Goal: Task Accomplishment & Management: Use online tool/utility

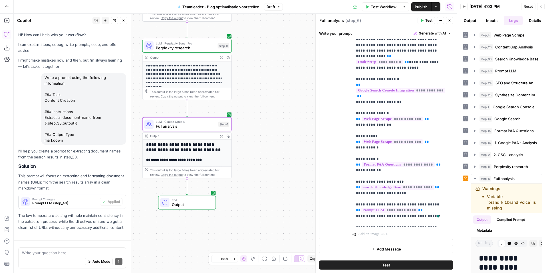
scroll to position [27, 0]
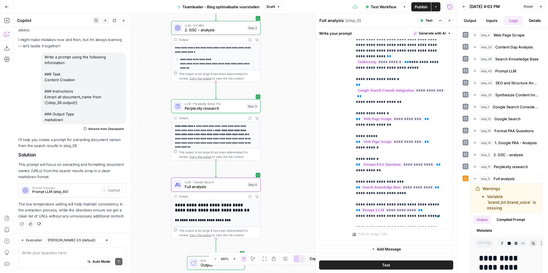
drag, startPoint x: 250, startPoint y: 153, endPoint x: 278, endPoint y: 216, distance: 68.8
click at [278, 216] on div "**********" at bounding box center [235, 144] width 443 height 260
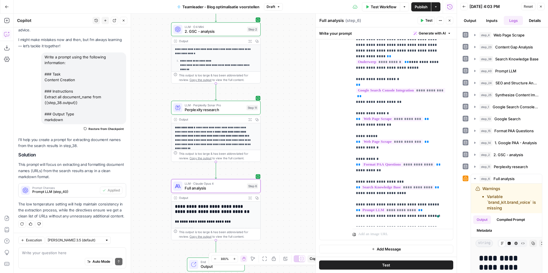
click at [417, 2] on button "Publish" at bounding box center [421, 6] width 20 height 9
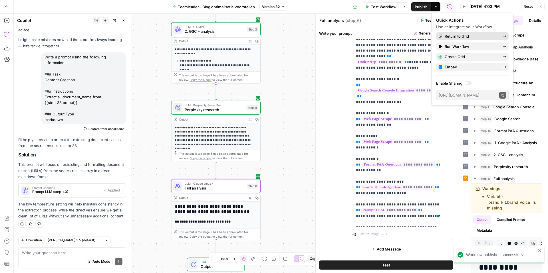
click at [461, 38] on span "Return to Grid" at bounding box center [472, 36] width 54 height 6
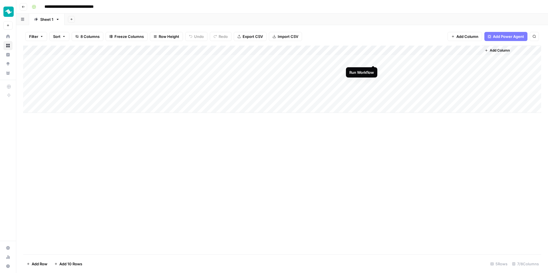
click at [372, 59] on div "Add Column" at bounding box center [282, 79] width 518 height 67
click at [366, 61] on div "Add Column" at bounding box center [282, 79] width 518 height 67
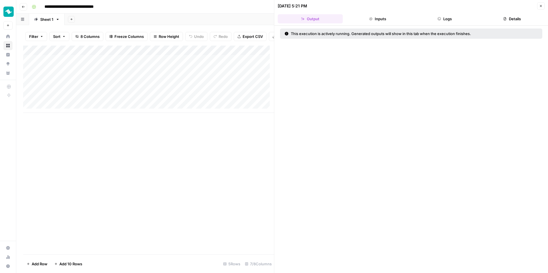
click at [443, 21] on button "Logs" at bounding box center [444, 18] width 65 height 9
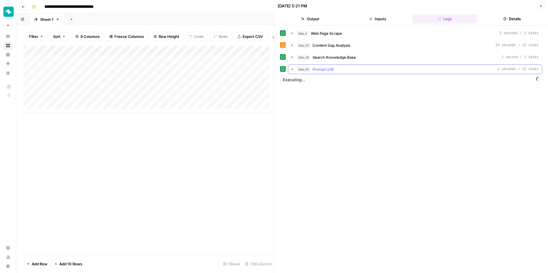
click at [349, 68] on div "step_40 Prompt LLM 2 seconds / 12 tasks" at bounding box center [418, 69] width 242 height 6
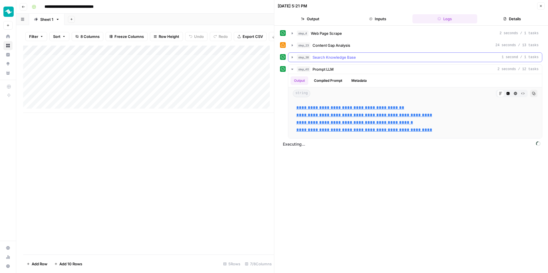
click at [349, 59] on span "Search Knowledge Base" at bounding box center [333, 57] width 43 height 6
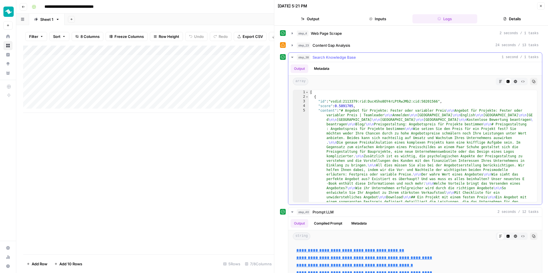
click at [350, 58] on span "Search Knowledge Base" at bounding box center [333, 57] width 43 height 6
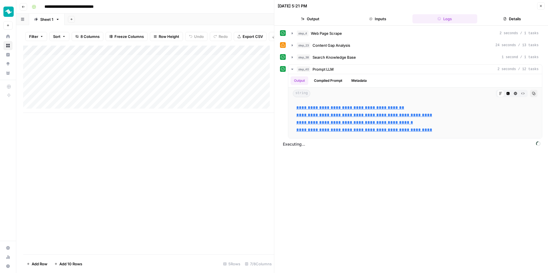
click at [540, 6] on icon "button" at bounding box center [540, 5] width 3 height 3
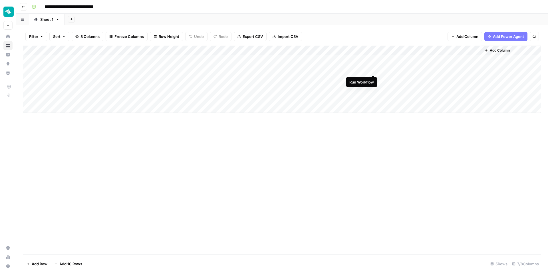
click at [373, 71] on div "Add Column" at bounding box center [282, 79] width 518 height 67
click at [375, 80] on div "Add Column" at bounding box center [282, 79] width 518 height 67
click at [370, 156] on div "Add Column" at bounding box center [282, 150] width 518 height 209
click at [363, 58] on div "Add Column" at bounding box center [282, 79] width 518 height 67
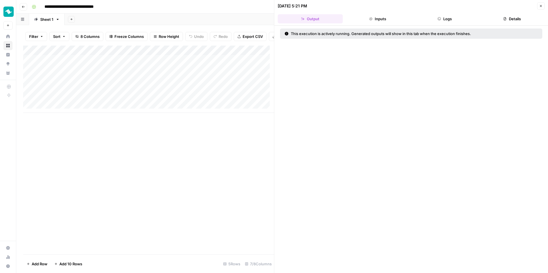
click at [393, 20] on button "Inputs" at bounding box center [377, 18] width 65 height 9
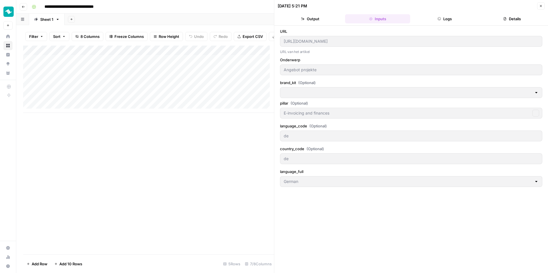
click at [446, 16] on button "Logs" at bounding box center [444, 18] width 65 height 9
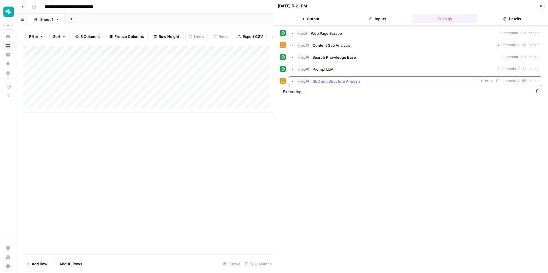
click at [362, 80] on div "step_24 SEO and Structure Analysis 1 minute 18 seconds / 58 tasks" at bounding box center [418, 81] width 242 height 6
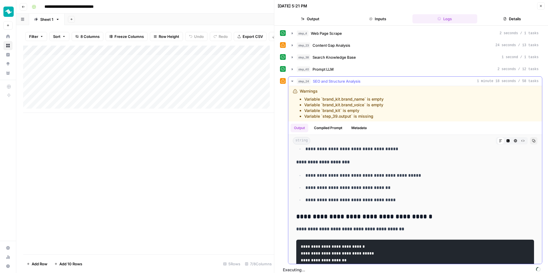
scroll to position [823, 0]
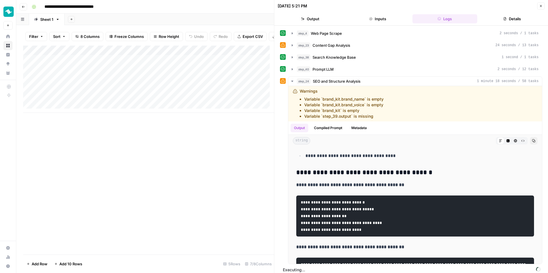
click at [540, 6] on icon "button" at bounding box center [541, 6] width 2 height 2
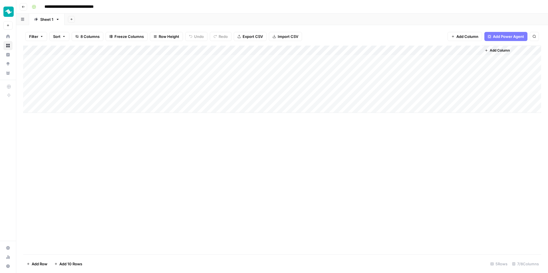
click at [365, 49] on div "Add Column" at bounding box center [282, 79] width 518 height 67
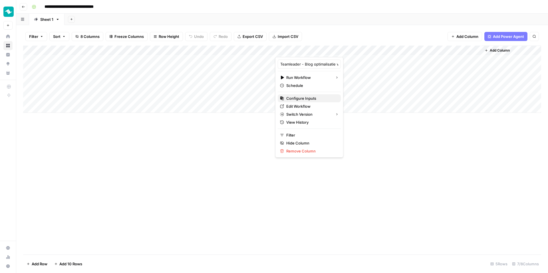
click at [302, 95] on button "Configure Inputs" at bounding box center [309, 98] width 63 height 8
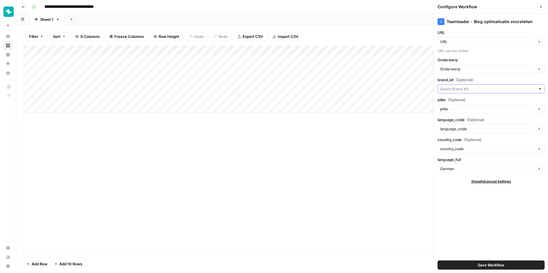
click at [488, 92] on input "brand_kit (Optional)" at bounding box center [488, 89] width 96 height 6
click at [477, 126] on span "Teamleader - DE ORBIT" at bounding box center [489, 127] width 95 height 6
type input "Teamleader - DE ORBIT"
click at [526, 267] on button "Save Workflow" at bounding box center [490, 265] width 107 height 9
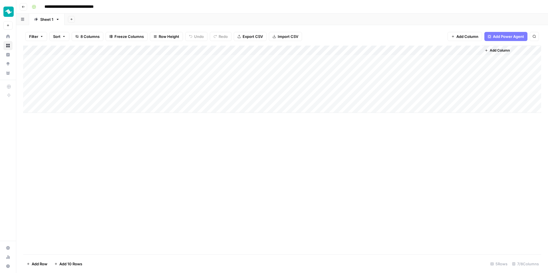
click at [366, 49] on div "Add Column" at bounding box center [282, 79] width 518 height 67
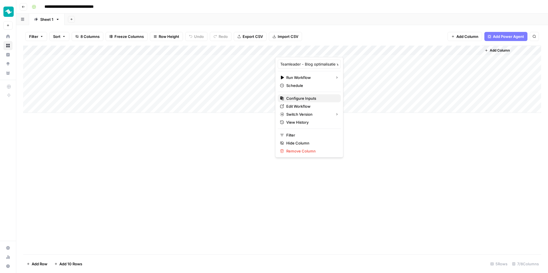
click at [302, 101] on span "Configure Inputs" at bounding box center [311, 99] width 50 height 6
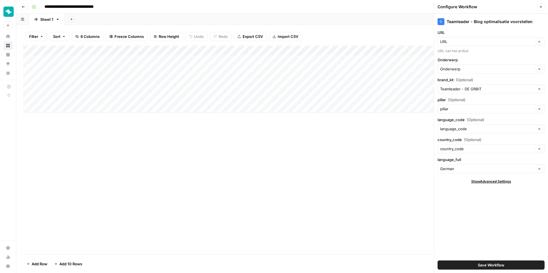
click at [541, 7] on icon "button" at bounding box center [540, 6] width 3 height 3
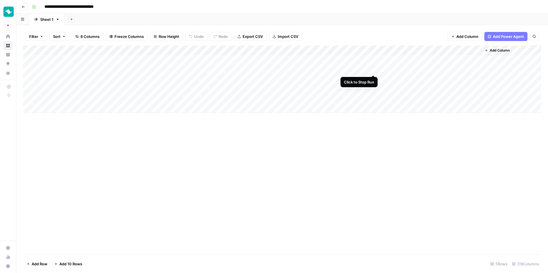
click at [371, 70] on div "Add Column" at bounding box center [282, 79] width 518 height 67
click at [372, 70] on div "Add Column" at bounding box center [282, 79] width 518 height 67
click at [372, 58] on div "Add Column" at bounding box center [282, 79] width 518 height 67
click at [374, 80] on div "Add Column" at bounding box center [282, 79] width 518 height 67
click at [372, 58] on div "Add Column" at bounding box center [282, 79] width 518 height 67
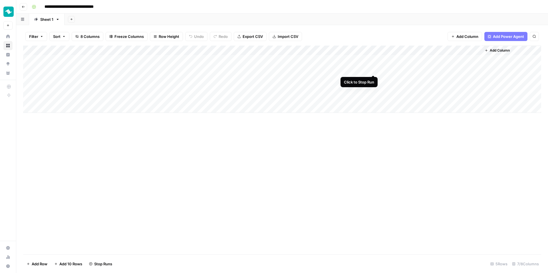
click at [373, 70] on div "Add Column" at bounding box center [282, 79] width 518 height 67
click at [374, 78] on div "Add Column" at bounding box center [282, 79] width 518 height 67
click at [474, 59] on div "Add Column" at bounding box center [282, 79] width 518 height 67
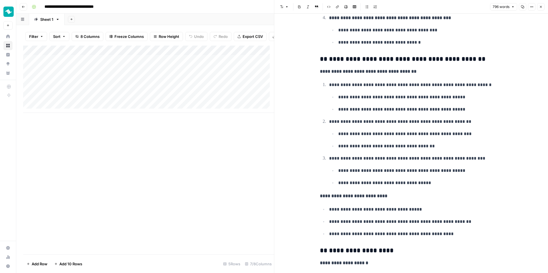
scroll to position [699, 0]
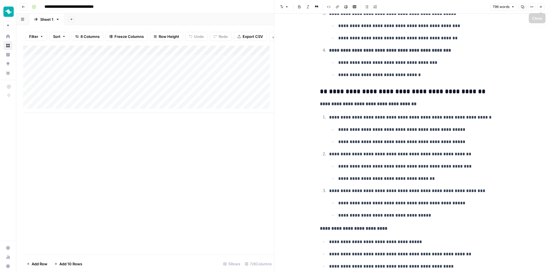
click at [540, 9] on button "Close" at bounding box center [540, 6] width 7 height 7
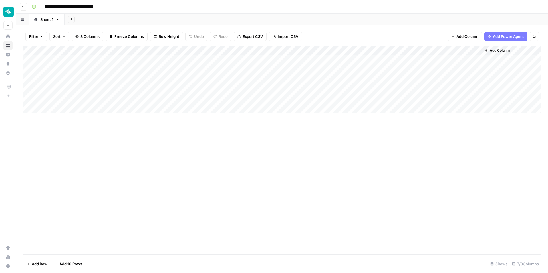
click at [475, 58] on div "Add Column" at bounding box center [282, 79] width 518 height 67
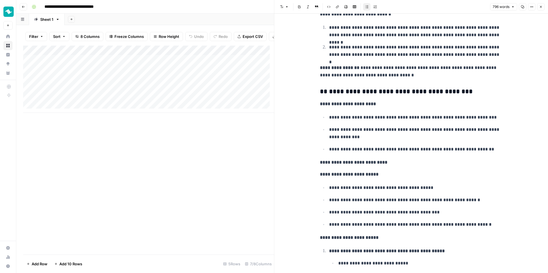
scroll to position [227, 0]
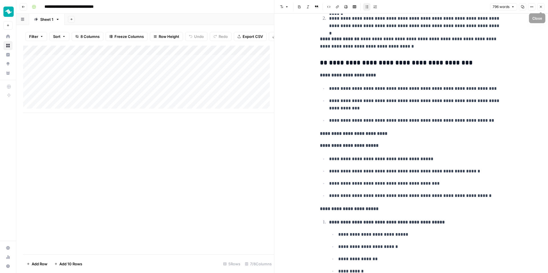
click at [540, 4] on button "Close" at bounding box center [540, 6] width 7 height 7
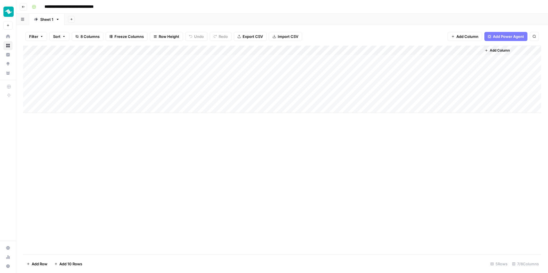
click at [366, 51] on div "Add Column" at bounding box center [282, 79] width 518 height 67
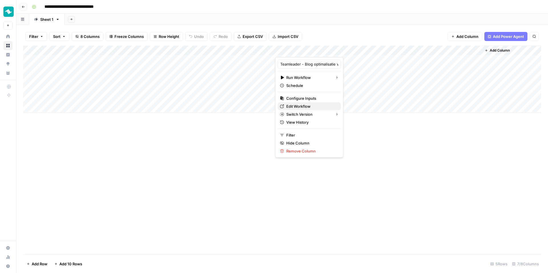
click at [306, 107] on span "Edit Workflow" at bounding box center [311, 107] width 50 height 6
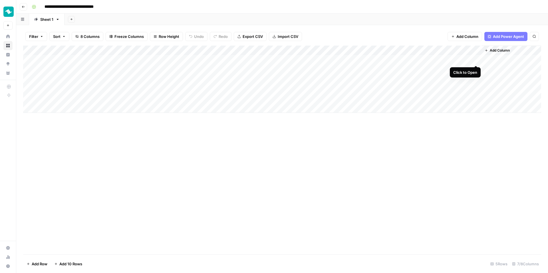
click at [477, 58] on div "Add Column" at bounding box center [282, 79] width 518 height 67
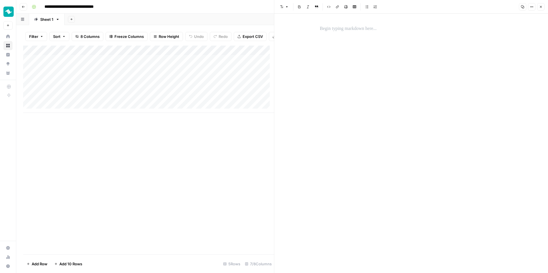
click at [545, 5] on header "Font style Bold Italic Block quote Code block Link Image Insert Table Bulleted …" at bounding box center [411, 7] width 274 height 14
click at [541, 5] on icon "button" at bounding box center [540, 6] width 3 height 3
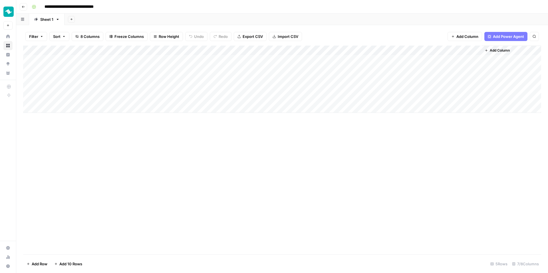
click at [262, 189] on div "Add Column" at bounding box center [282, 150] width 518 height 209
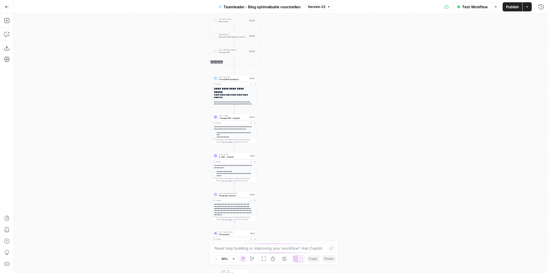
drag, startPoint x: 216, startPoint y: 177, endPoint x: 169, endPoint y: -14, distance: 196.3
click at [169, 0] on html "**********" at bounding box center [274, 136] width 548 height 273
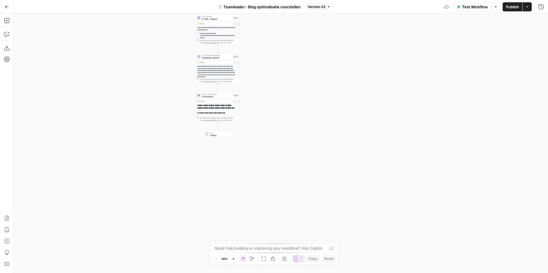
drag, startPoint x: 173, startPoint y: 165, endPoint x: 154, endPoint y: 11, distance: 154.9
click at [154, 13] on div "**********" at bounding box center [274, 136] width 548 height 273
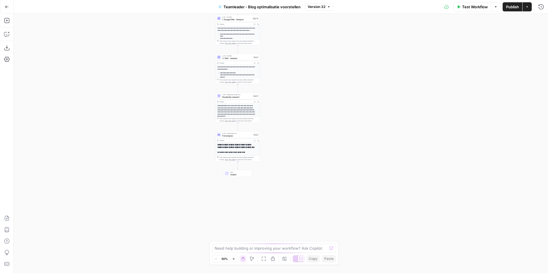
drag, startPoint x: 188, startPoint y: 121, endPoint x: 215, endPoint y: 195, distance: 79.3
click at [213, 205] on div "**********" at bounding box center [281, 144] width 534 height 260
click at [200, 175] on div "**********" at bounding box center [281, 144] width 534 height 260
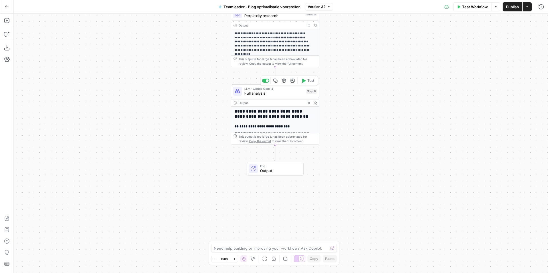
click at [276, 96] on div "LLM · [PERSON_NAME] Opus 4 Full analysis Step 6 Copy step Delete step Add Note …" at bounding box center [275, 91] width 88 height 14
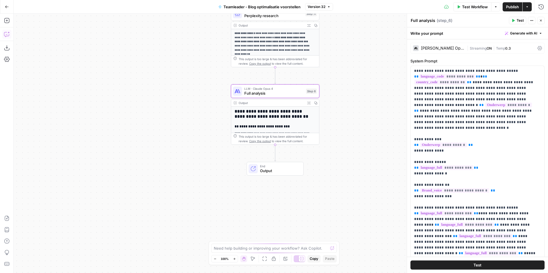
click at [9, 36] on icon "button" at bounding box center [6, 34] width 5 height 5
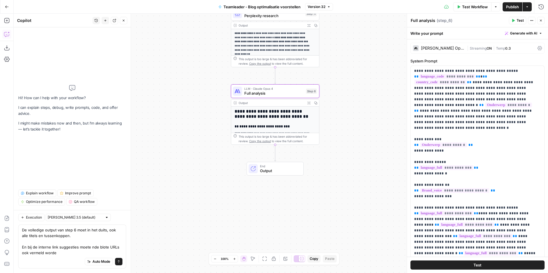
type textarea "De volledige output van step 6 moet in het duits, ook alle titels en tussenkopp…"
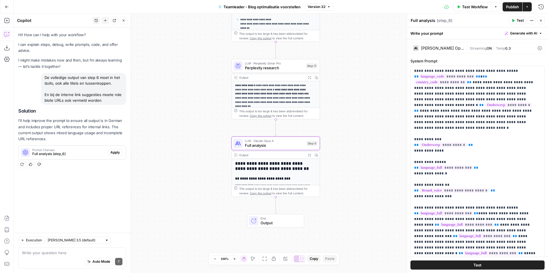
click at [115, 154] on span "Apply" at bounding box center [114, 152] width 9 height 5
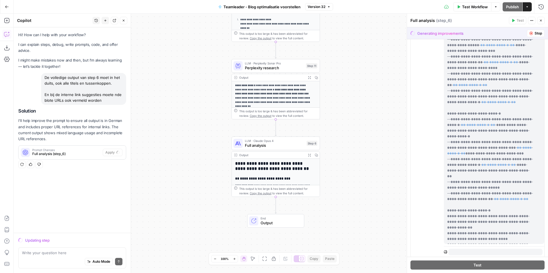
scroll to position [548, 0]
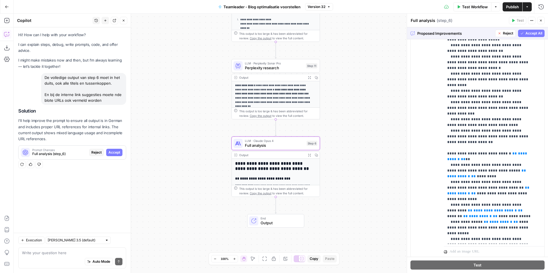
click at [116, 149] on button "Accept" at bounding box center [114, 152] width 16 height 7
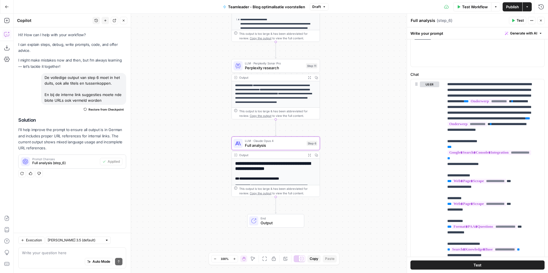
scroll to position [261, 0]
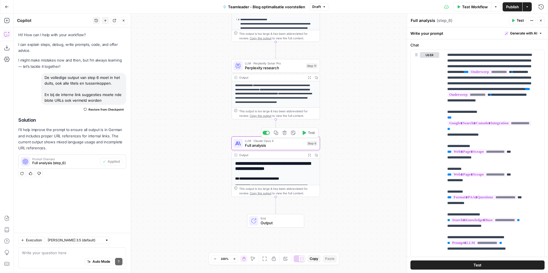
click at [305, 133] on icon "button" at bounding box center [304, 133] width 3 height 4
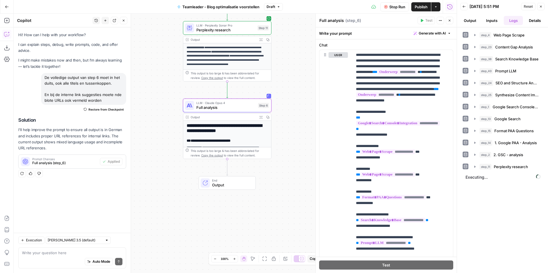
drag, startPoint x: 203, startPoint y: 132, endPoint x: 160, endPoint y: 106, distance: 50.8
click at [160, 105] on div "**********" at bounding box center [235, 144] width 443 height 260
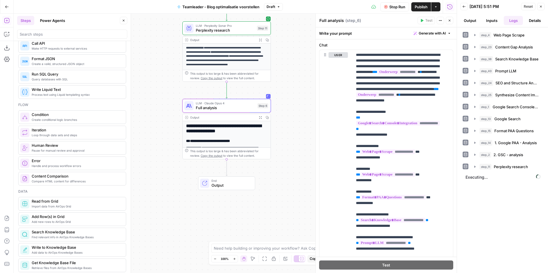
scroll to position [74, 0]
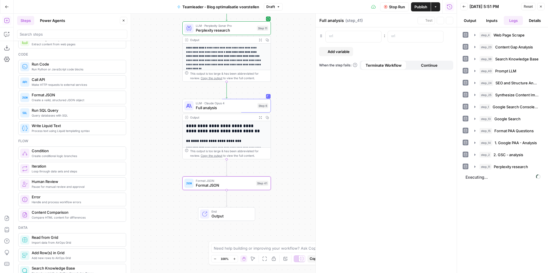
type textarea "Format JSON"
click at [372, 35] on div "“/” to reference Variables Menu" at bounding box center [354, 36] width 56 height 11
click at [413, 36] on p at bounding box center [411, 36] width 40 height 6
click at [441, 36] on div "“/” to reference Variables Menu" at bounding box center [416, 36] width 56 height 11
click at [439, 36] on span "Variables Menu" at bounding box center [439, 36] width 0 height 0
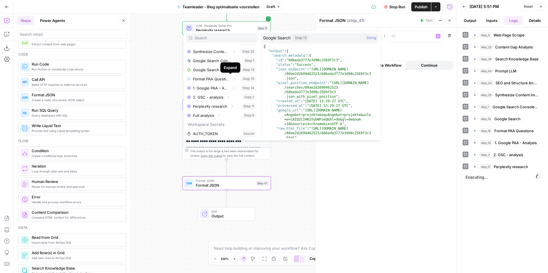
scroll to position [43, 0]
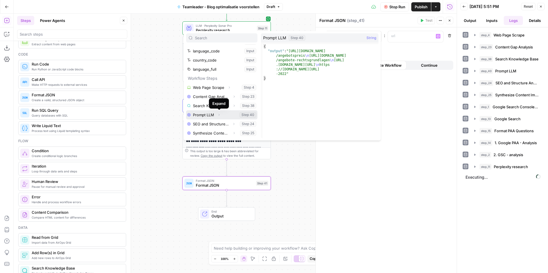
click at [219, 115] on icon "button" at bounding box center [218, 114] width 3 height 3
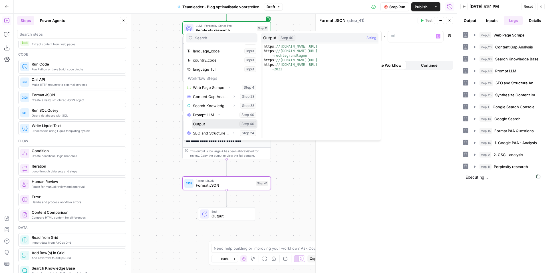
click at [206, 122] on button "Select variable Output" at bounding box center [225, 124] width 66 height 9
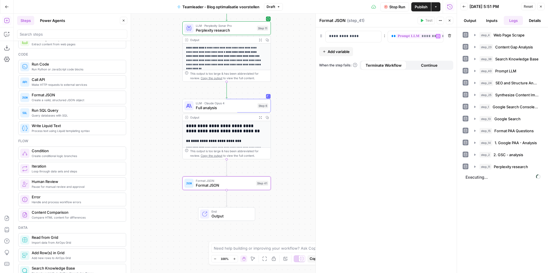
click at [327, 55] on button "Add variable" at bounding box center [336, 51] width 34 height 9
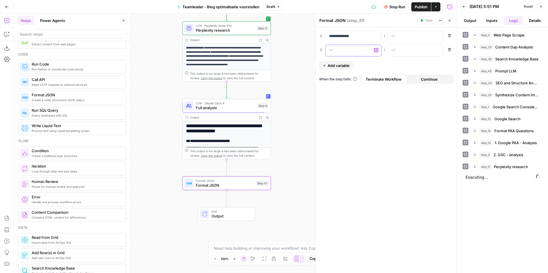
click at [342, 52] on p at bounding box center [349, 50] width 40 height 6
click at [375, 50] on icon "button" at bounding box center [376, 50] width 3 height 3
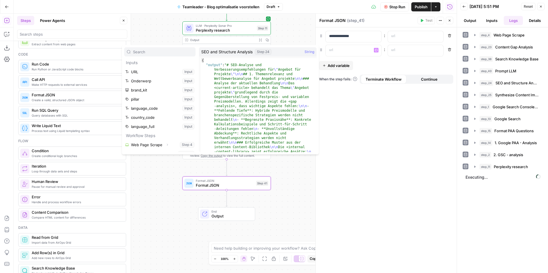
scroll to position [125, 0]
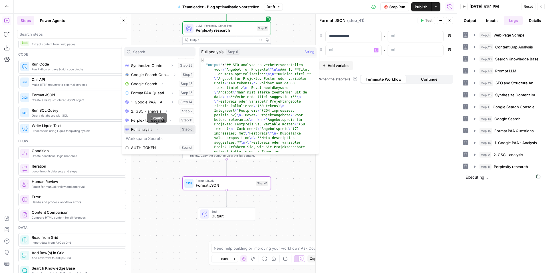
click at [152, 129] on button "Select variable Full analysis" at bounding box center [159, 129] width 71 height 9
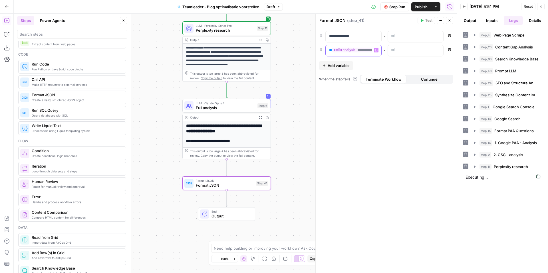
click at [332, 51] on span "**" at bounding box center [330, 50] width 3 height 4
copy p "**********"
click at [401, 49] on p at bounding box center [411, 50] width 40 height 6
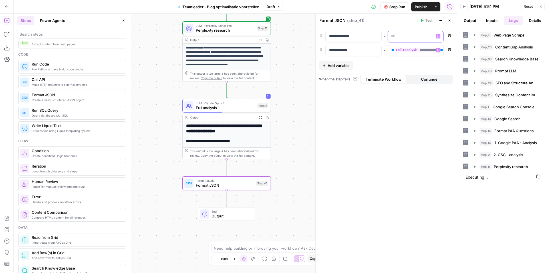
drag, startPoint x: 403, startPoint y: 35, endPoint x: 452, endPoint y: 36, distance: 49.7
click at [404, 36] on p at bounding box center [411, 36] width 40 height 6
click at [439, 36] on span "Variables Menu" at bounding box center [439, 36] width 0 height 0
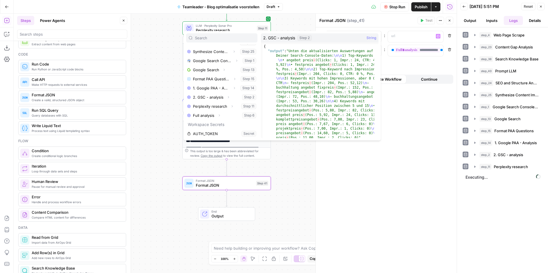
scroll to position [99, 0]
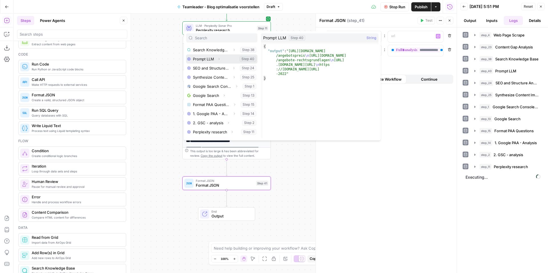
click at [214, 62] on button "Select variable Prompt LLM" at bounding box center [221, 58] width 71 height 9
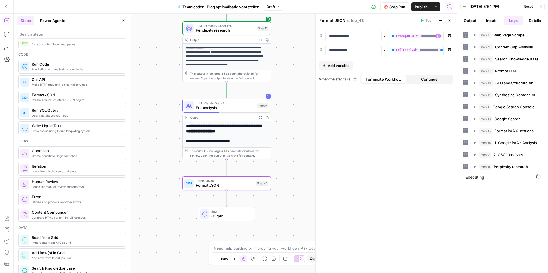
click at [330, 68] on span "Add variable" at bounding box center [339, 66] width 22 height 6
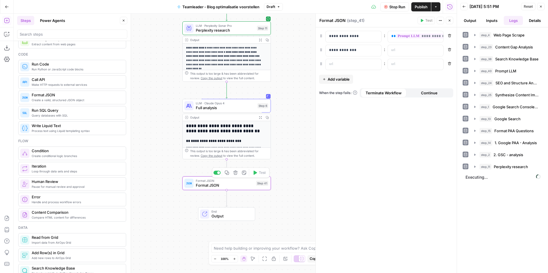
click at [235, 174] on icon "button" at bounding box center [235, 173] width 4 height 4
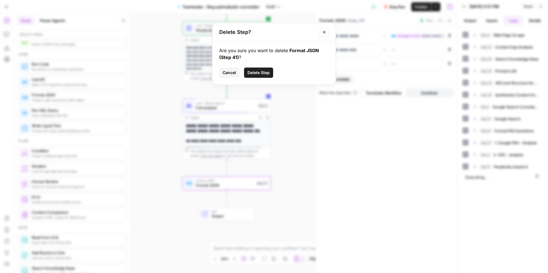
click at [269, 73] on span "Delete Step" at bounding box center [258, 73] width 22 height 6
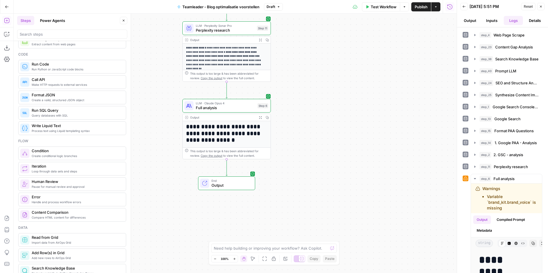
click at [260, 118] on icon "button" at bounding box center [260, 117] width 3 height 3
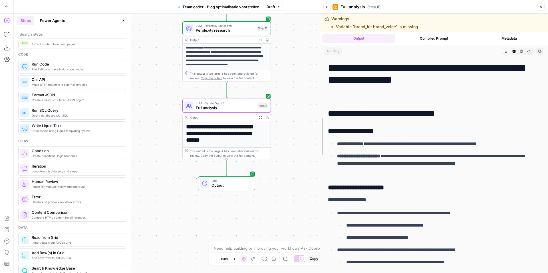
drag, startPoint x: 307, startPoint y: 95, endPoint x: 346, endPoint y: 111, distance: 42.6
click at [239, 99] on body "**********" at bounding box center [274, 136] width 548 height 273
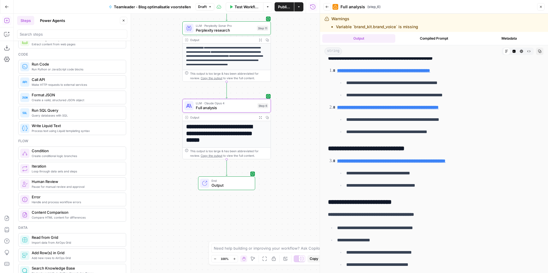
scroll to position [1086, 0]
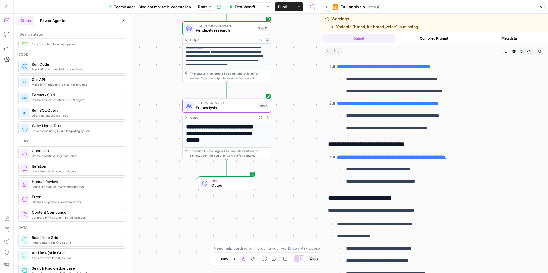
click at [445, 185] on p "**********" at bounding box center [438, 181] width 185 height 7
drag, startPoint x: 433, startPoint y: 191, endPoint x: 332, endPoint y: 147, distance: 110.8
click at [332, 148] on h3 "**********" at bounding box center [429, 145] width 203 height 8
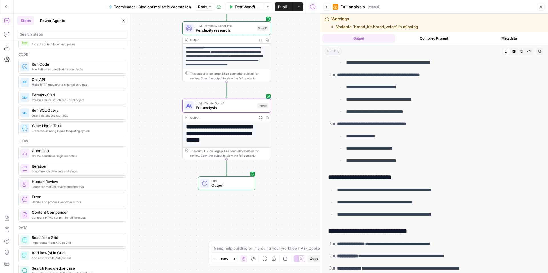
scroll to position [18, 0]
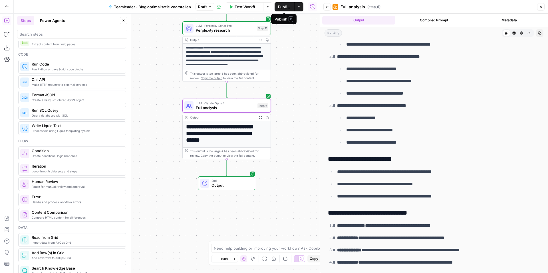
click at [286, 4] on span "Publish" at bounding box center [284, 7] width 13 height 6
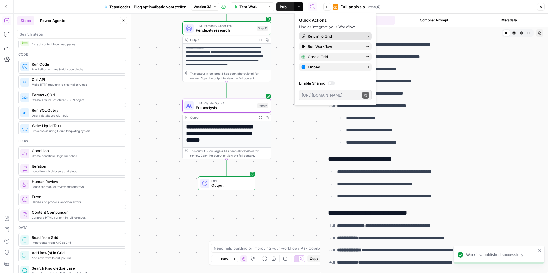
click at [325, 35] on span "Return to Grid" at bounding box center [335, 36] width 54 height 6
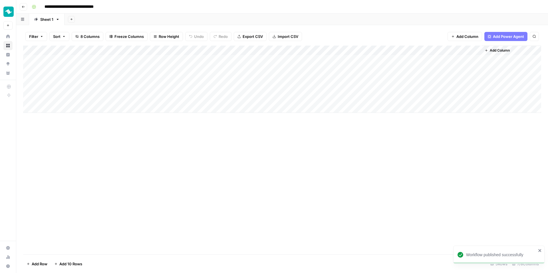
click at [374, 60] on div "Add Column" at bounding box center [282, 79] width 518 height 67
click at [374, 69] on div "Add Column" at bounding box center [282, 79] width 518 height 67
click at [374, 80] on div "Add Column" at bounding box center [282, 79] width 518 height 67
drag, startPoint x: 362, startPoint y: 162, endPoint x: 360, endPoint y: 165, distance: 3.6
click at [362, 162] on div "Add Column" at bounding box center [282, 150] width 518 height 209
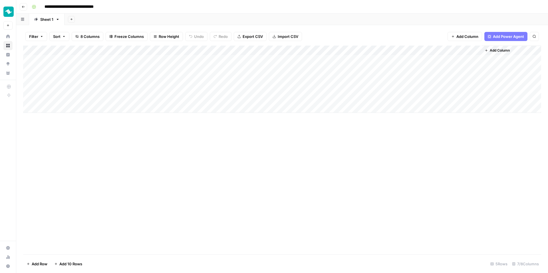
click at [418, 151] on div "Add Column" at bounding box center [282, 150] width 518 height 209
click at [477, 68] on div "Add Column" at bounding box center [282, 79] width 518 height 67
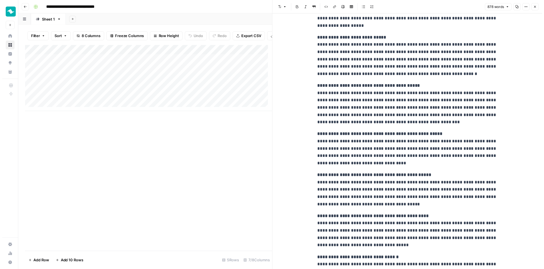
scroll to position [1581, 0]
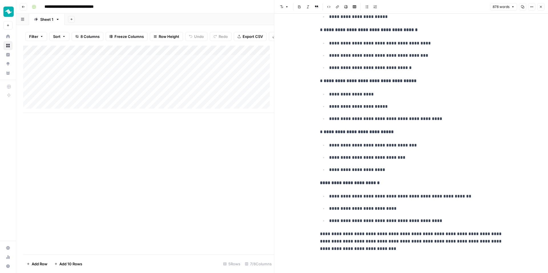
click at [542, 5] on icon "button" at bounding box center [540, 6] width 3 height 3
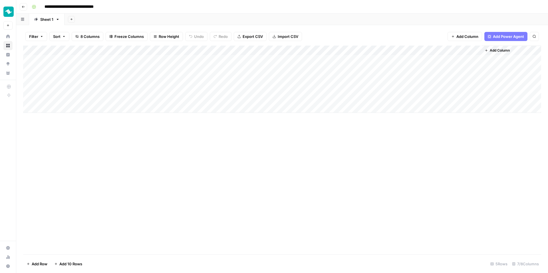
click at [374, 69] on div "Add Column" at bounding box center [282, 79] width 518 height 67
click at [373, 78] on div "Add Column" at bounding box center [282, 79] width 518 height 67
click at [382, 152] on div "Add Column" at bounding box center [282, 150] width 518 height 209
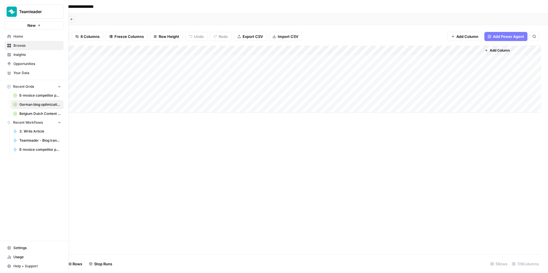
click at [39, 257] on span "Usage" at bounding box center [37, 257] width 48 height 5
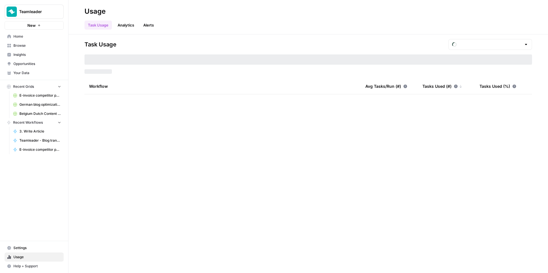
type input "September Tasks"
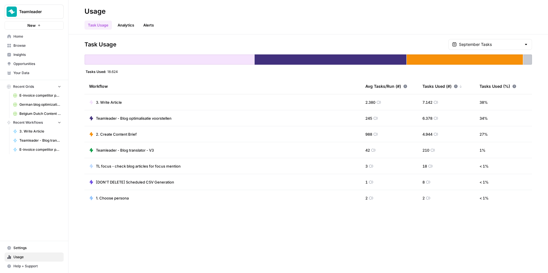
click at [487, 39] on div "September Tasks" at bounding box center [490, 44] width 84 height 11
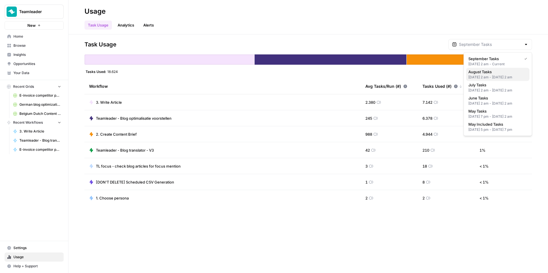
click at [503, 75] on div "[DATE] 2 am - [DATE] 2 am" at bounding box center [497, 77] width 59 height 5
type input "August Tasks"
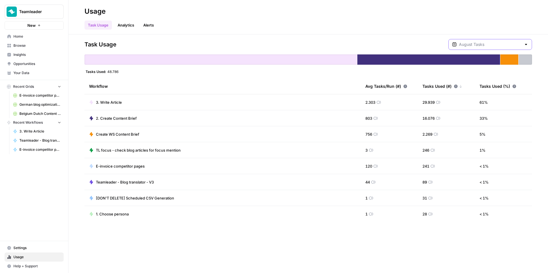
click at [508, 45] on input "text" at bounding box center [490, 45] width 62 height 6
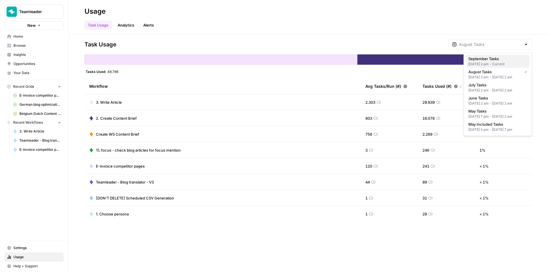
click at [510, 60] on span "September Tasks" at bounding box center [496, 59] width 56 height 6
type input "September Tasks"
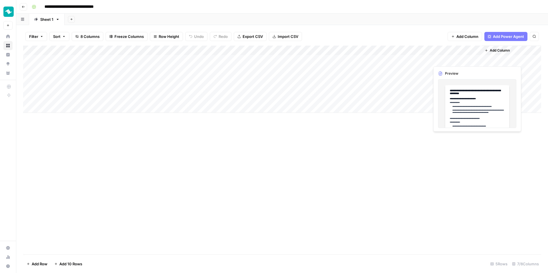
click at [475, 59] on div "Add Column" at bounding box center [282, 79] width 518 height 67
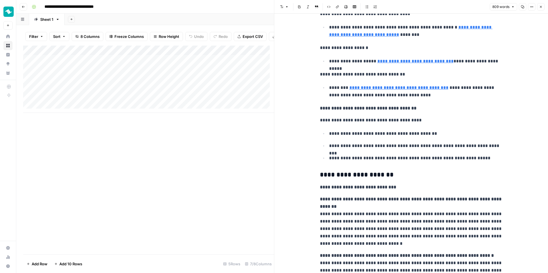
scroll to position [869, 0]
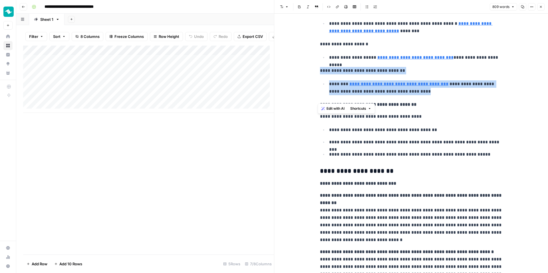
drag, startPoint x: 405, startPoint y: 101, endPoint x: 315, endPoint y: 80, distance: 92.4
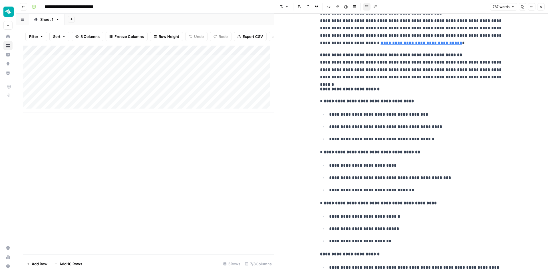
scroll to position [1216, 0]
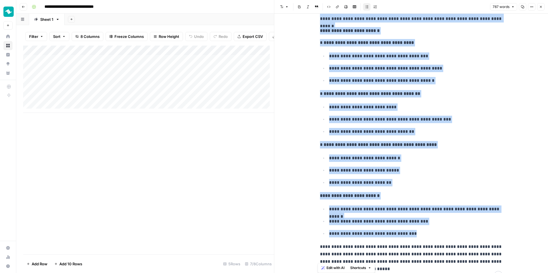
copy div "**********"
click at [111, 65] on div "Add Column" at bounding box center [148, 79] width 251 height 67
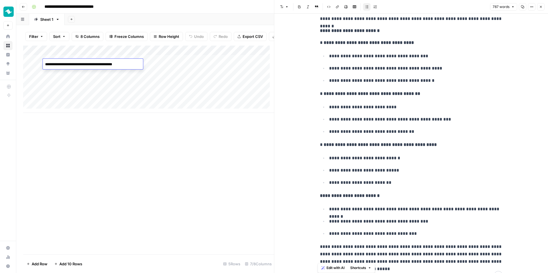
click at [111, 65] on textarea "**********" at bounding box center [93, 64] width 100 height 8
click at [538, 6] on button "Close" at bounding box center [540, 6] width 7 height 7
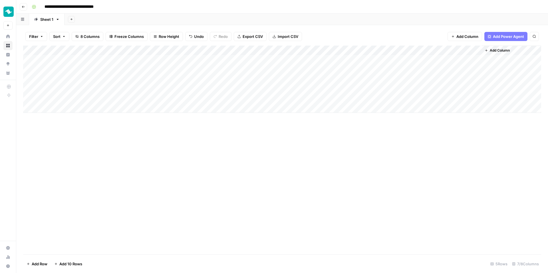
click at [339, 144] on div "Add Column" at bounding box center [282, 150] width 518 height 209
click at [173, 266] on footer "Add Row Add 10 Rows 5 Rows 7/8 Columns" at bounding box center [282, 264] width 518 height 19
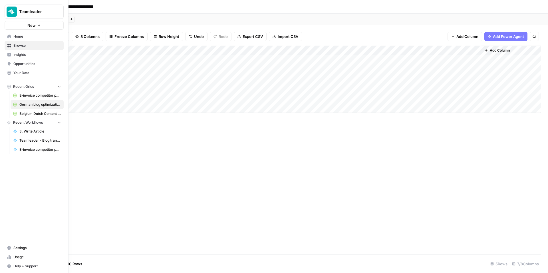
click at [16, 53] on span "Insights" at bounding box center [37, 54] width 48 height 5
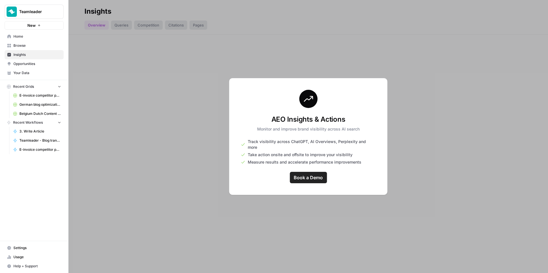
click at [38, 66] on link "Opportunities" at bounding box center [34, 63] width 59 height 9
click at [37, 70] on link "Your Data" at bounding box center [34, 72] width 59 height 9
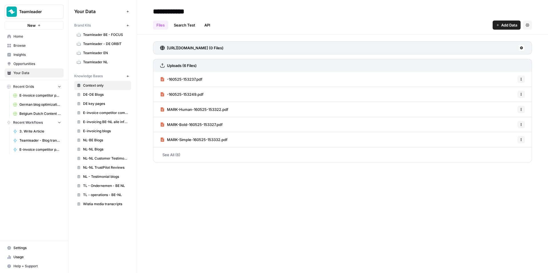
click at [35, 43] on span "Browse" at bounding box center [37, 45] width 48 height 5
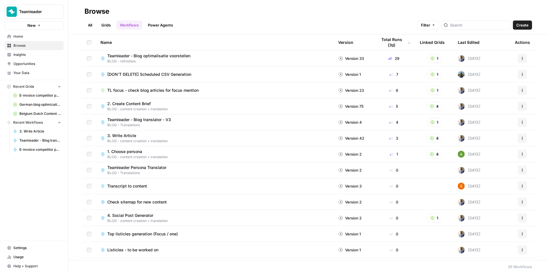
click at [37, 37] on span "Home" at bounding box center [37, 36] width 48 height 5
